Goal: Participate in discussion: Engage in conversation with other users on a specific topic

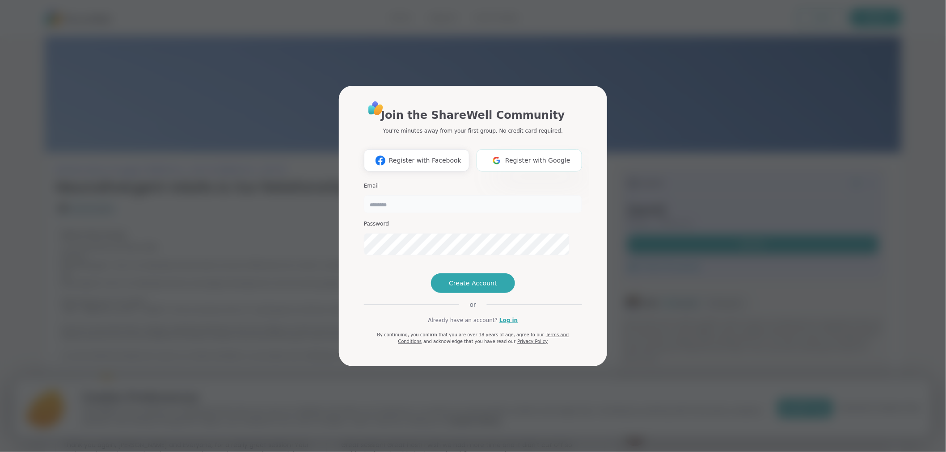
type input "*******"
click at [537, 156] on span "Register with Google" at bounding box center [537, 160] width 65 height 9
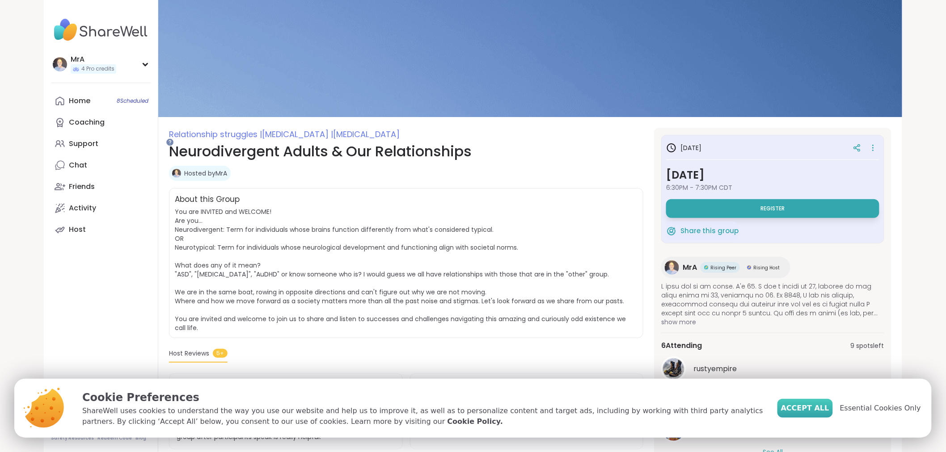
click at [788, 403] on span "Accept All" at bounding box center [805, 408] width 48 height 11
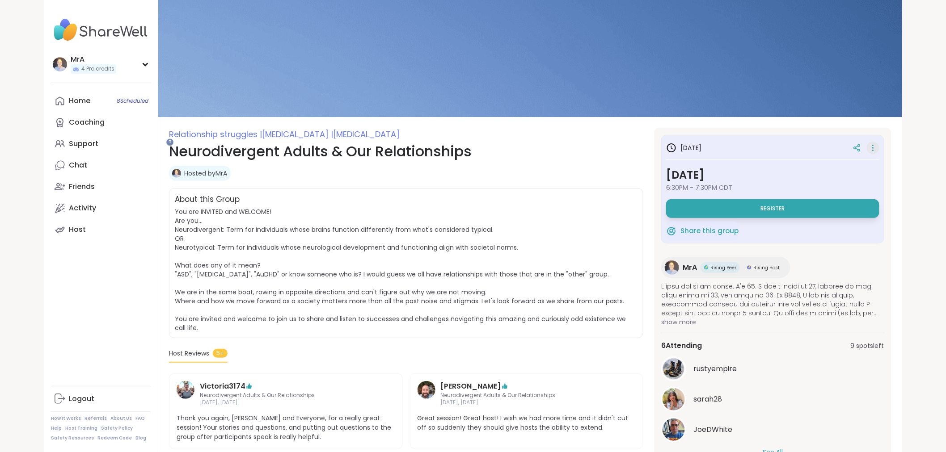
click at [869, 151] on icon at bounding box center [873, 148] width 9 height 13
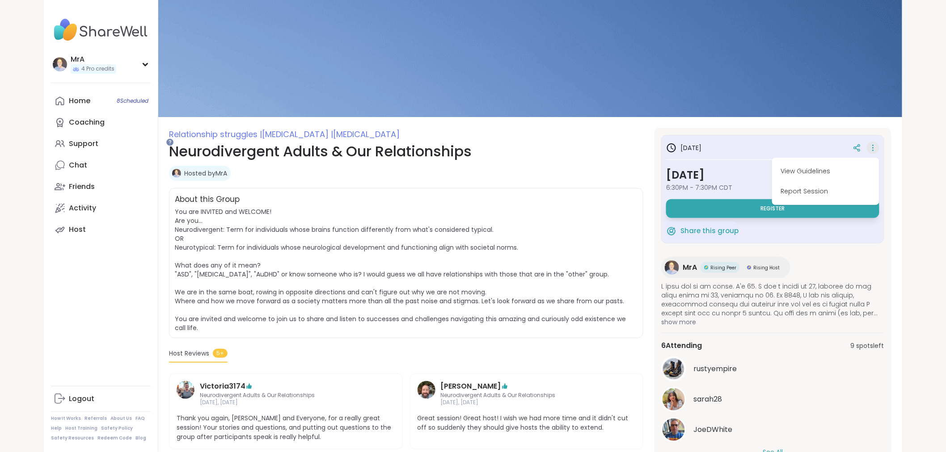
click at [869, 151] on icon at bounding box center [873, 148] width 9 height 13
click at [824, 177] on button "View Guidelines" at bounding box center [826, 171] width 100 height 20
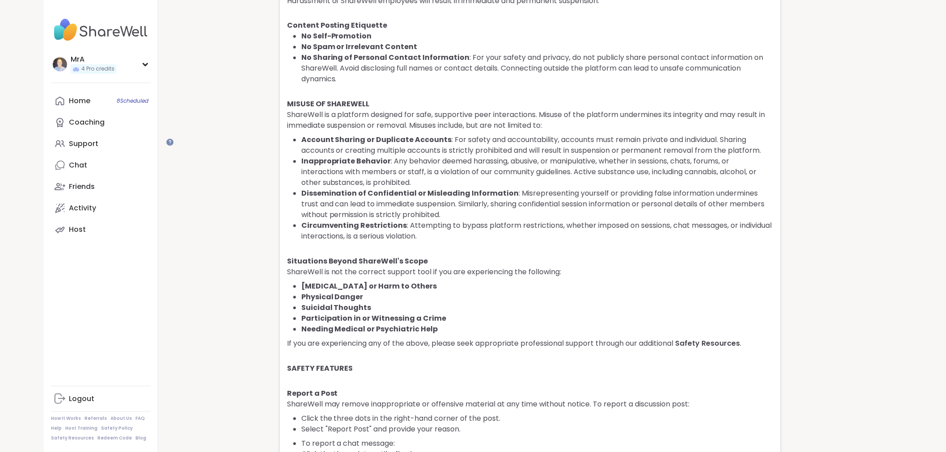
scroll to position [993, 0]
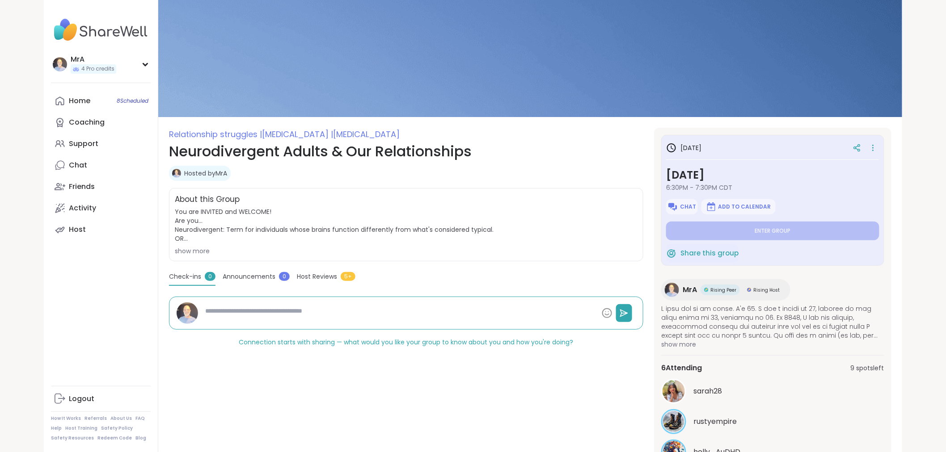
type textarea "*"
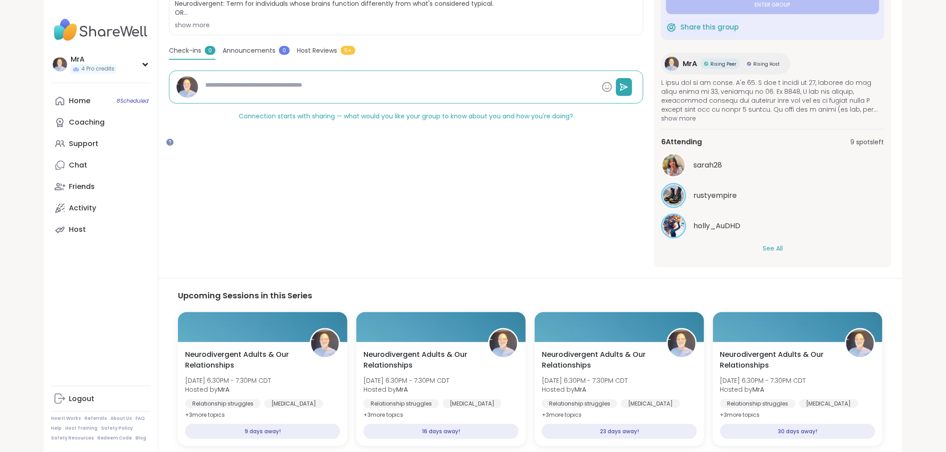
scroll to position [330, 0]
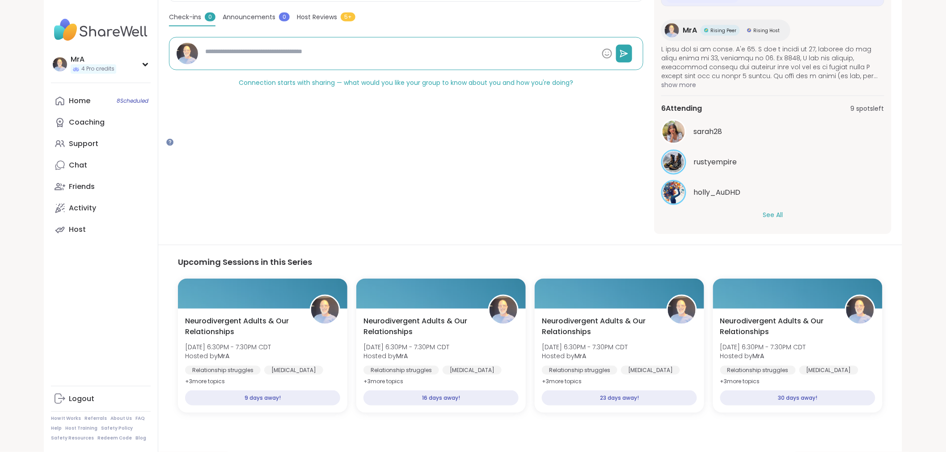
click at [783, 211] on button "See All" at bounding box center [773, 215] width 20 height 9
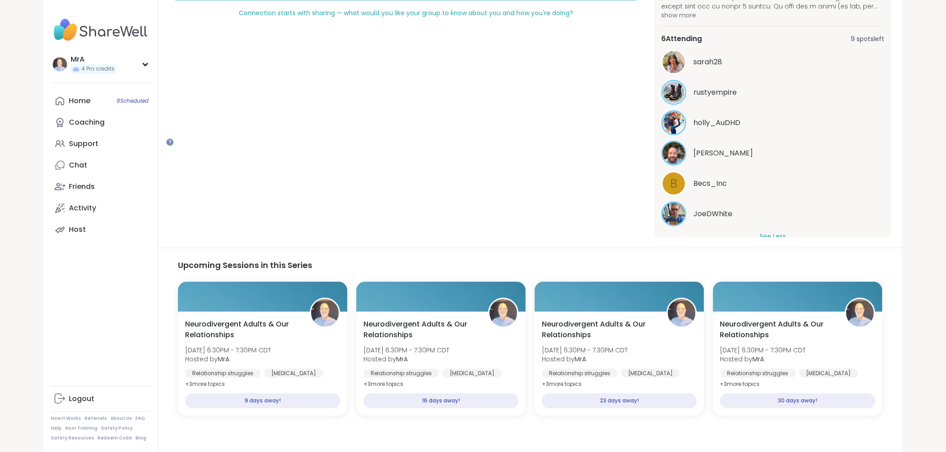
click at [727, 189] on span "Becs_Inc" at bounding box center [710, 183] width 34 height 11
